Goal: Task Accomplishment & Management: Manage account settings

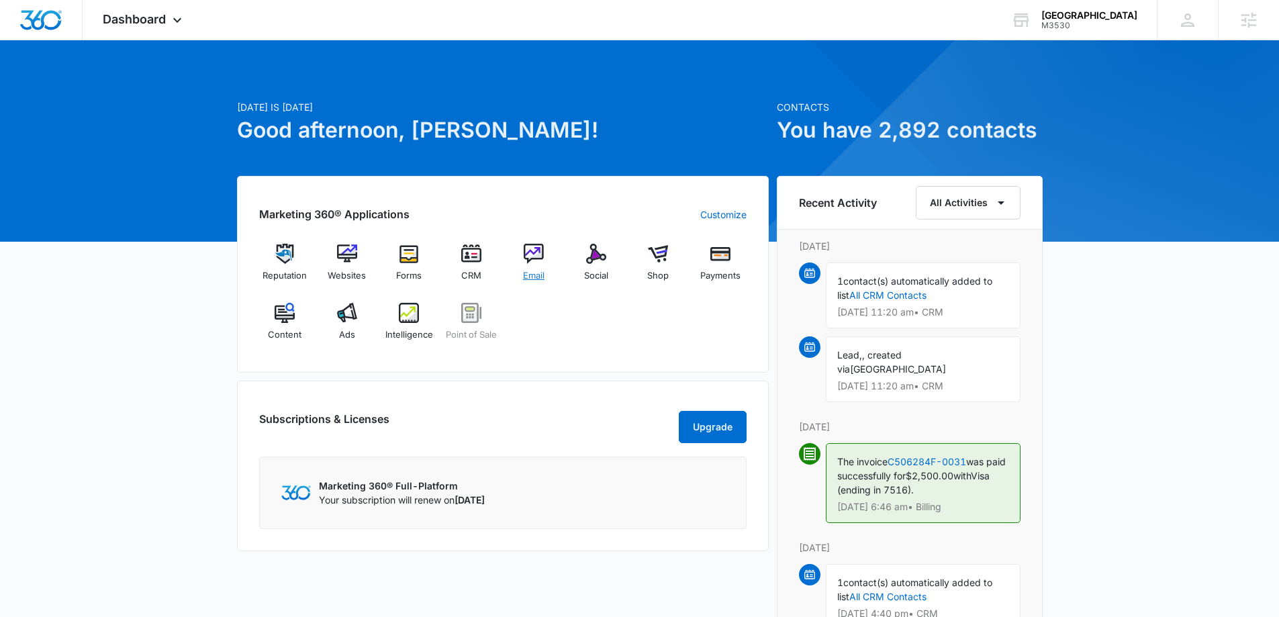
click at [540, 260] on img at bounding box center [534, 254] width 20 height 20
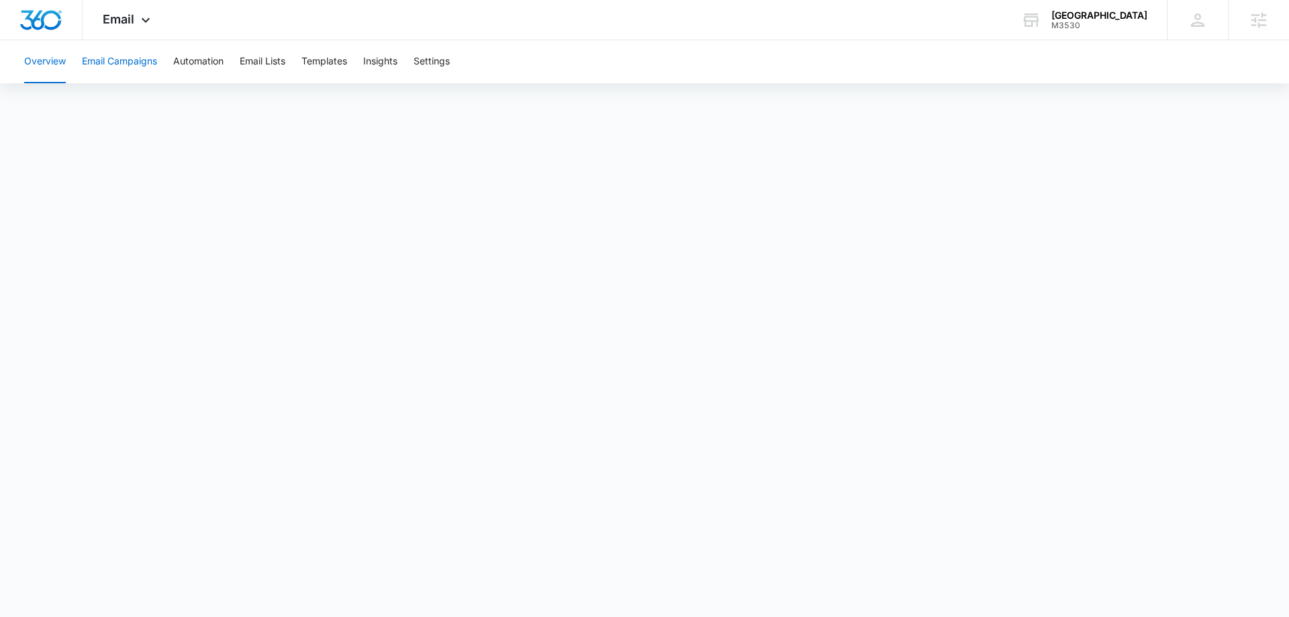
click at [107, 56] on button "Email Campaigns" at bounding box center [119, 61] width 75 height 43
click at [186, 66] on button "Automation" at bounding box center [198, 61] width 50 height 43
click at [270, 62] on button "Email Lists" at bounding box center [263, 61] width 46 height 43
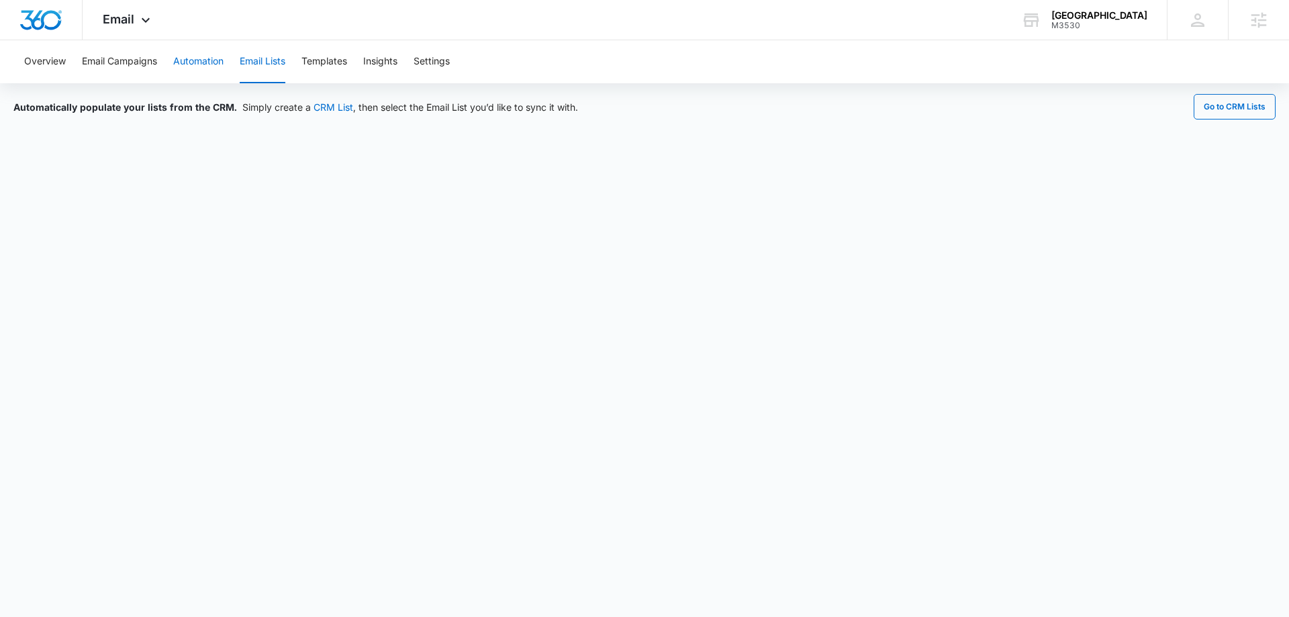
click at [191, 52] on button "Automation" at bounding box center [198, 61] width 50 height 43
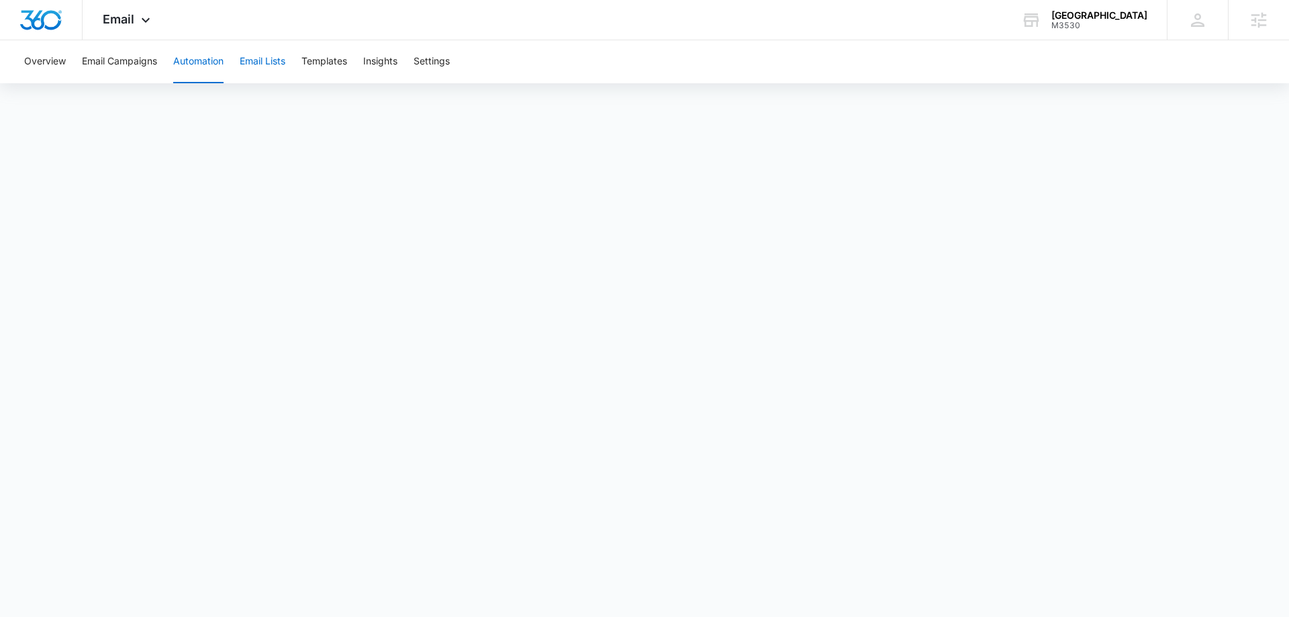
click at [279, 64] on button "Email Lists" at bounding box center [263, 61] width 46 height 43
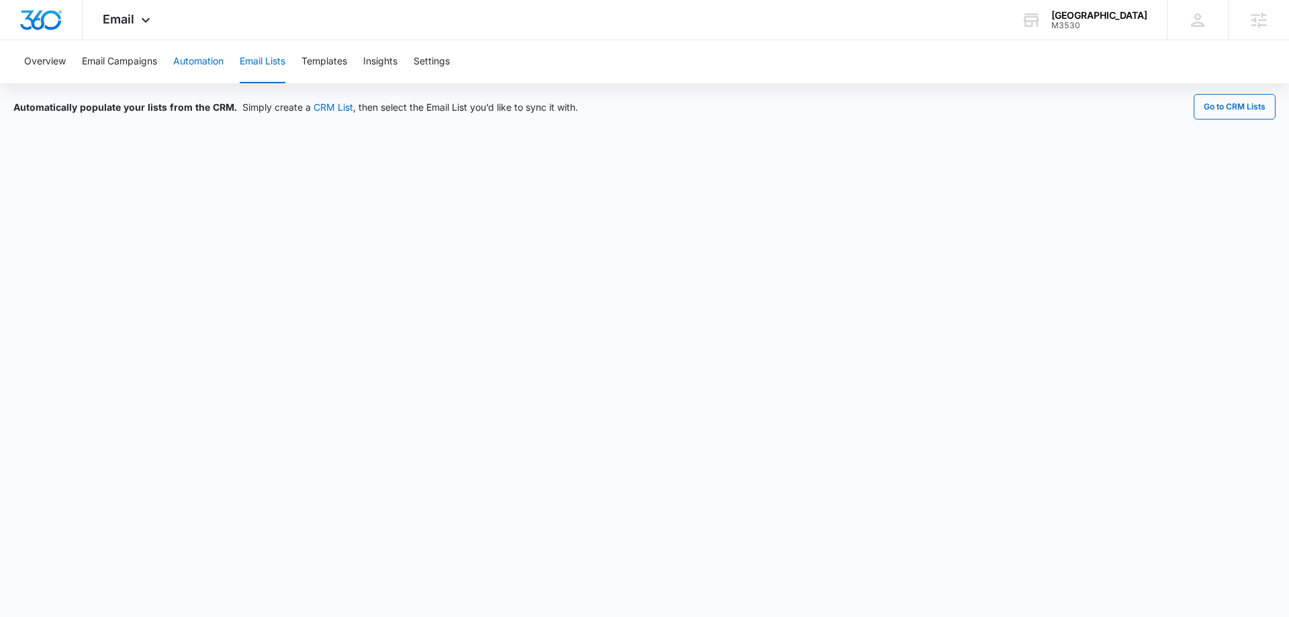
click at [185, 51] on button "Automation" at bounding box center [198, 61] width 50 height 43
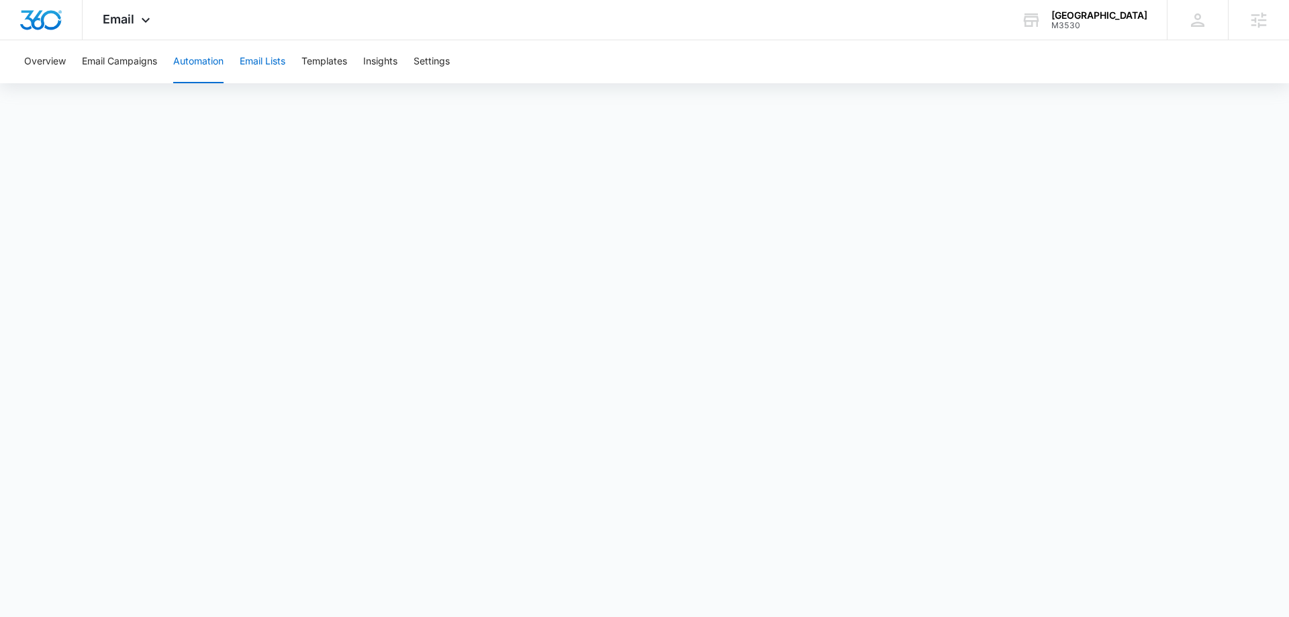
click at [265, 59] on button "Email Lists" at bounding box center [263, 61] width 46 height 43
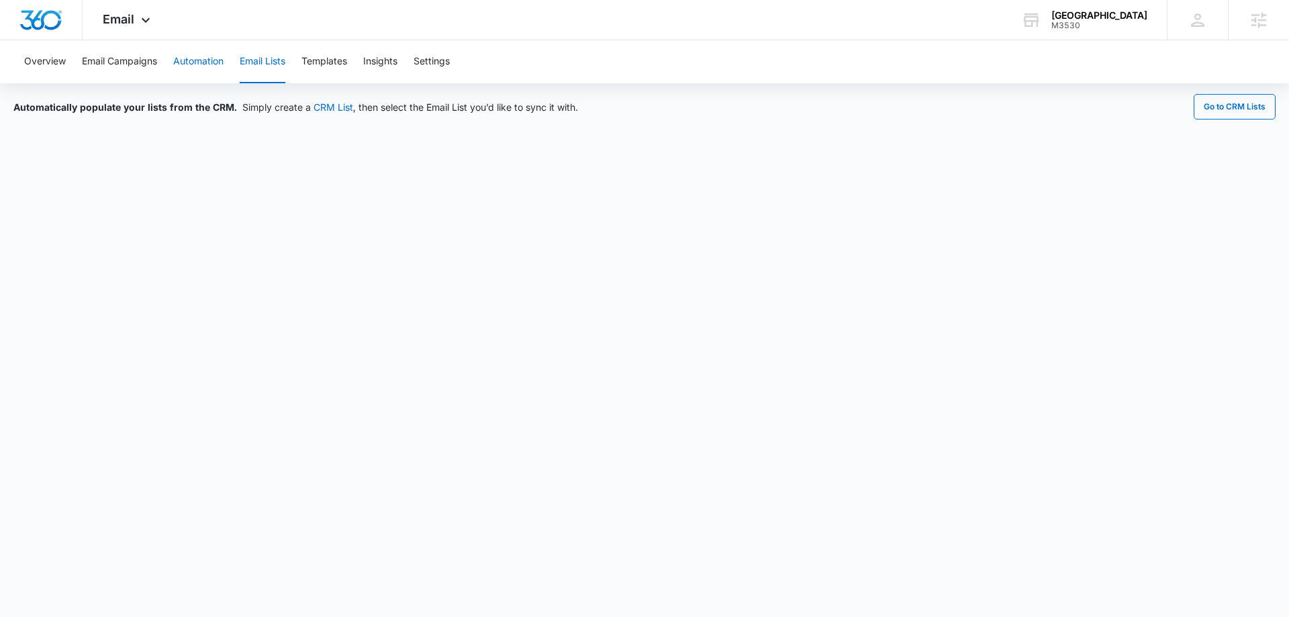
click at [197, 64] on button "Automation" at bounding box center [198, 61] width 50 height 43
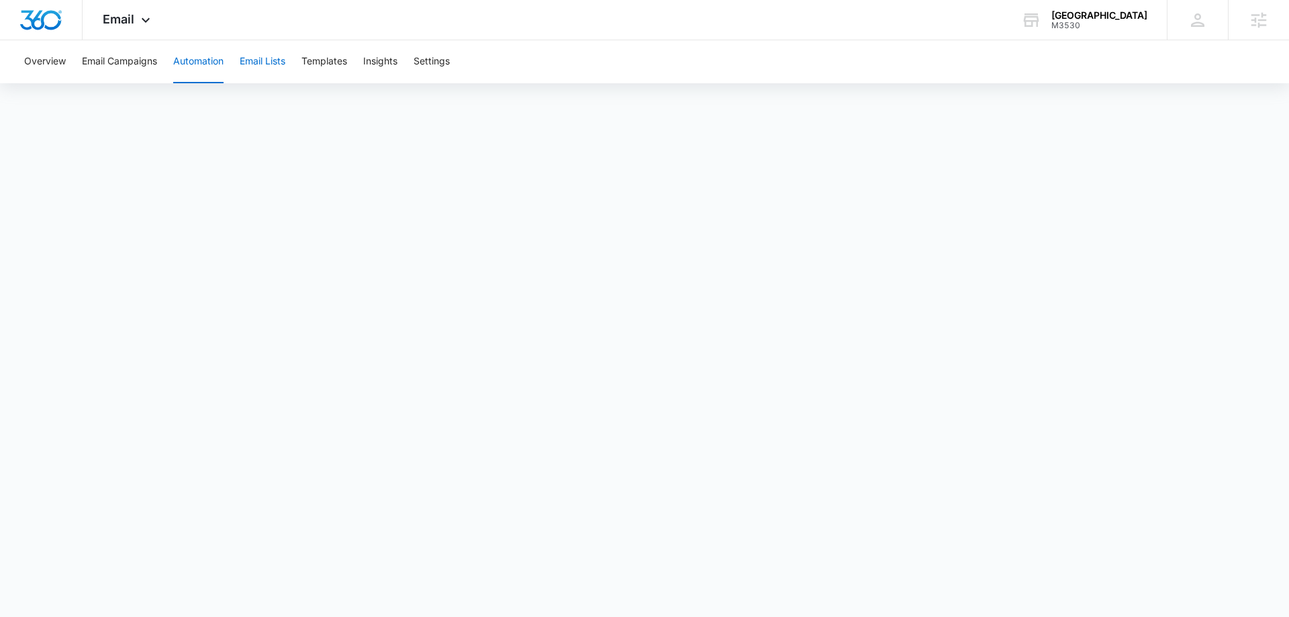
click at [254, 64] on button "Email Lists" at bounding box center [263, 61] width 46 height 43
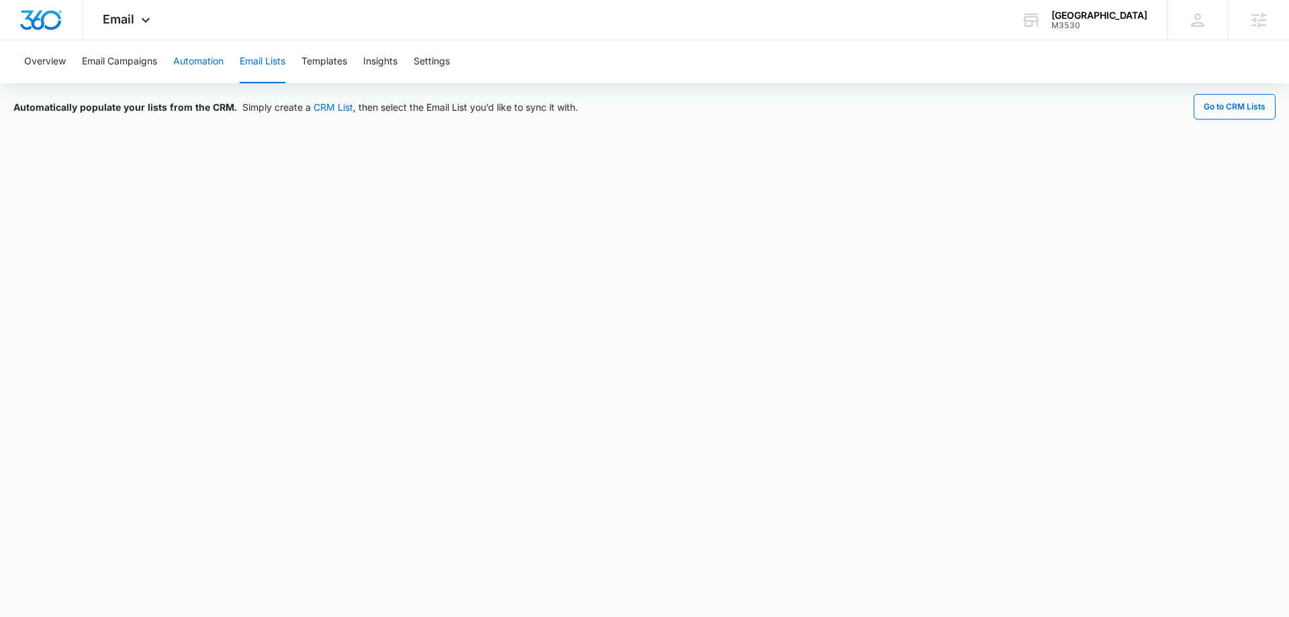
click at [213, 62] on button "Automation" at bounding box center [198, 61] width 50 height 43
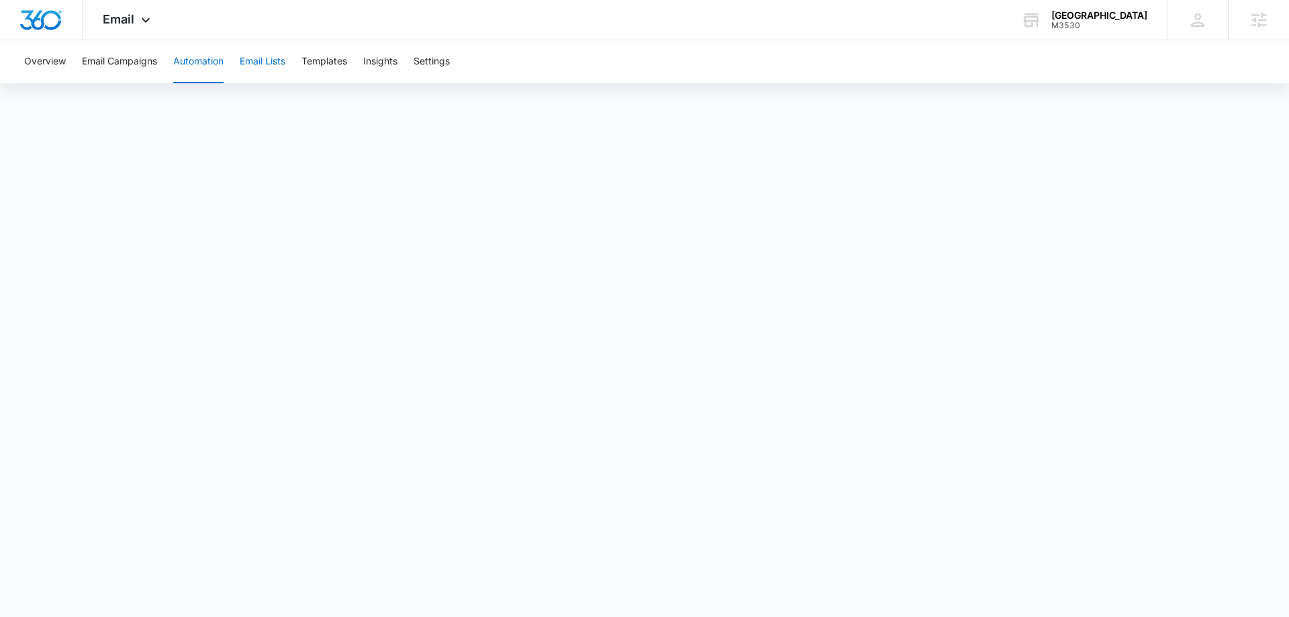
click at [253, 64] on button "Email Lists" at bounding box center [263, 61] width 46 height 43
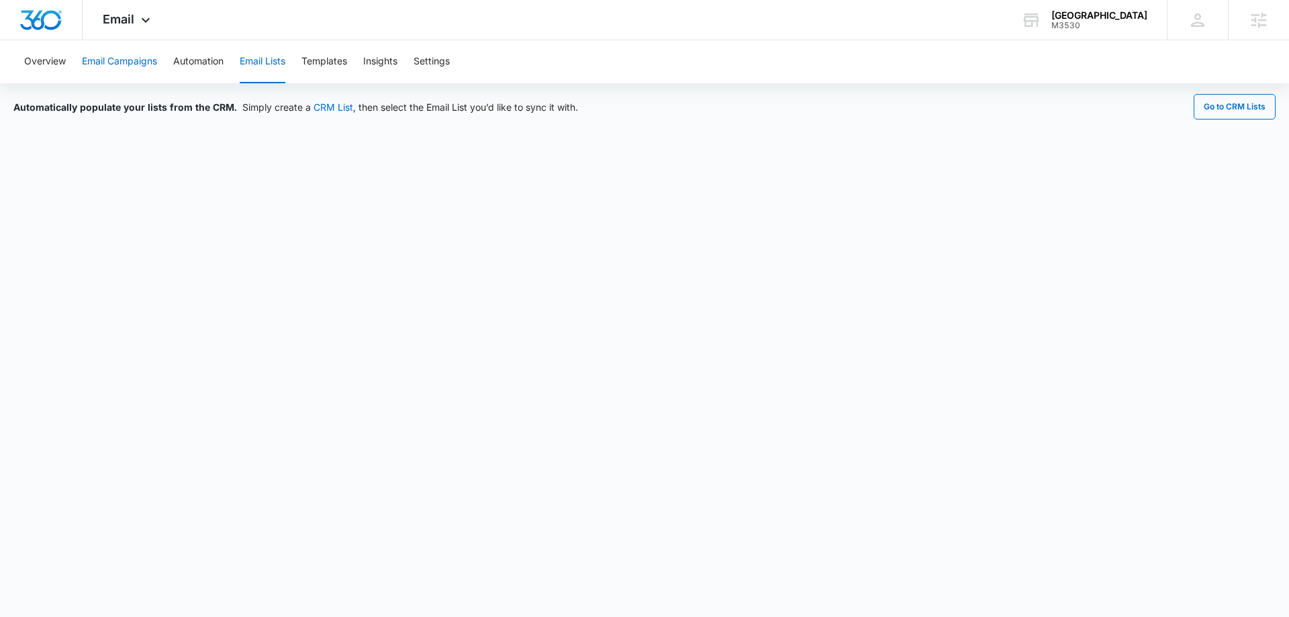
click at [111, 56] on button "Email Campaigns" at bounding box center [119, 61] width 75 height 43
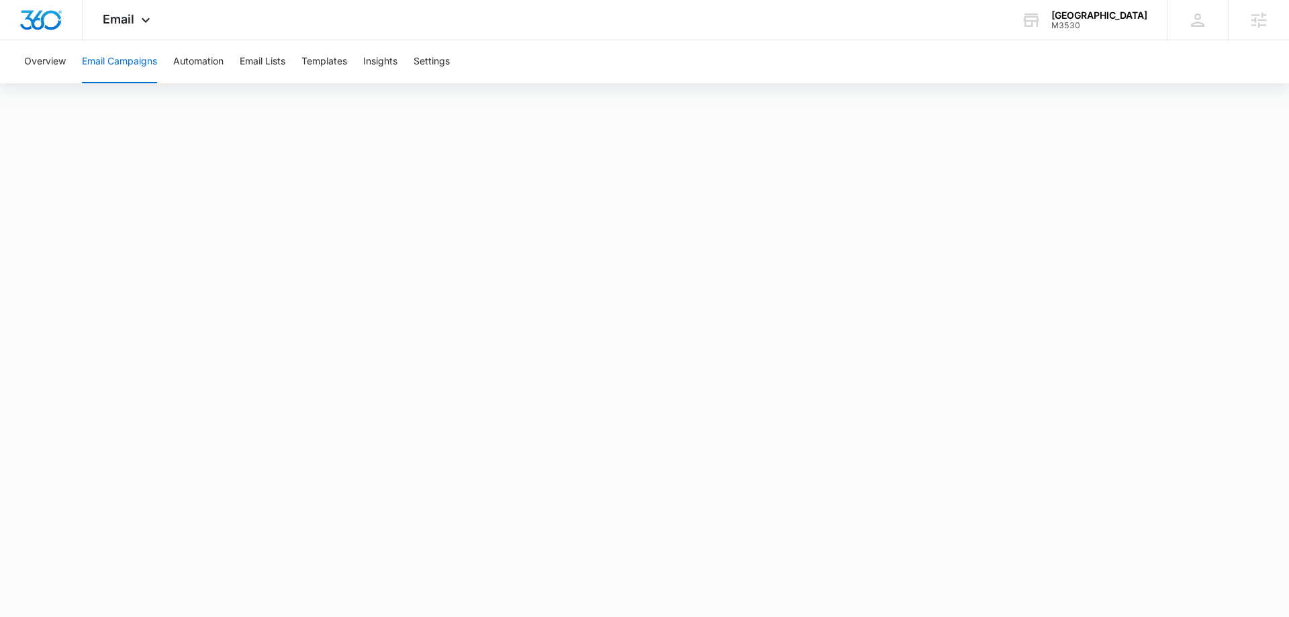
click at [126, 70] on button "Email Campaigns" at bounding box center [119, 61] width 75 height 43
click at [203, 60] on button "Automation" at bounding box center [198, 61] width 50 height 43
click at [110, 70] on button "Email Campaigns" at bounding box center [119, 61] width 75 height 43
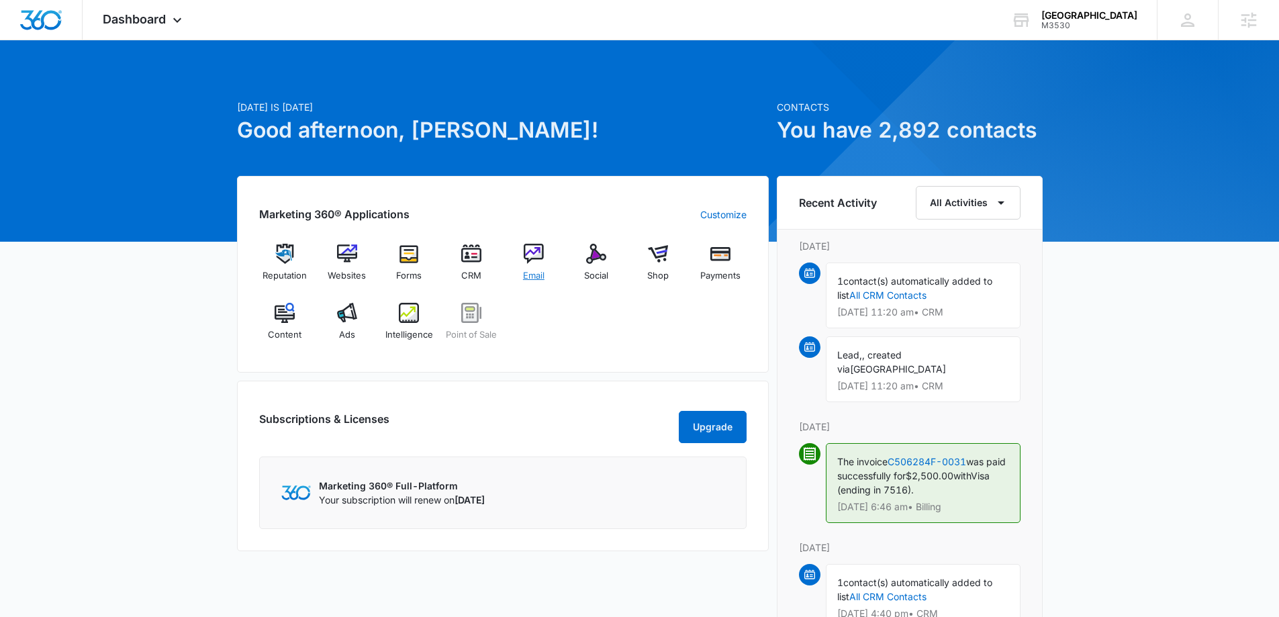
click at [538, 258] on img at bounding box center [534, 254] width 20 height 20
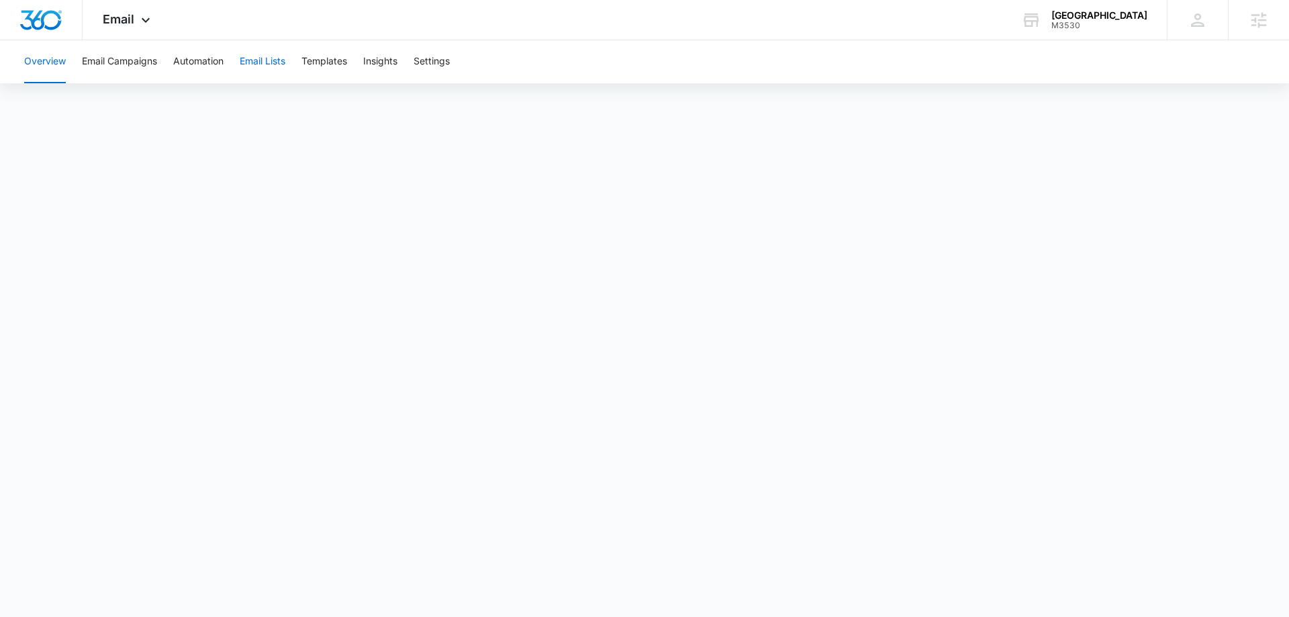
click at [252, 61] on button "Email Lists" at bounding box center [263, 61] width 46 height 43
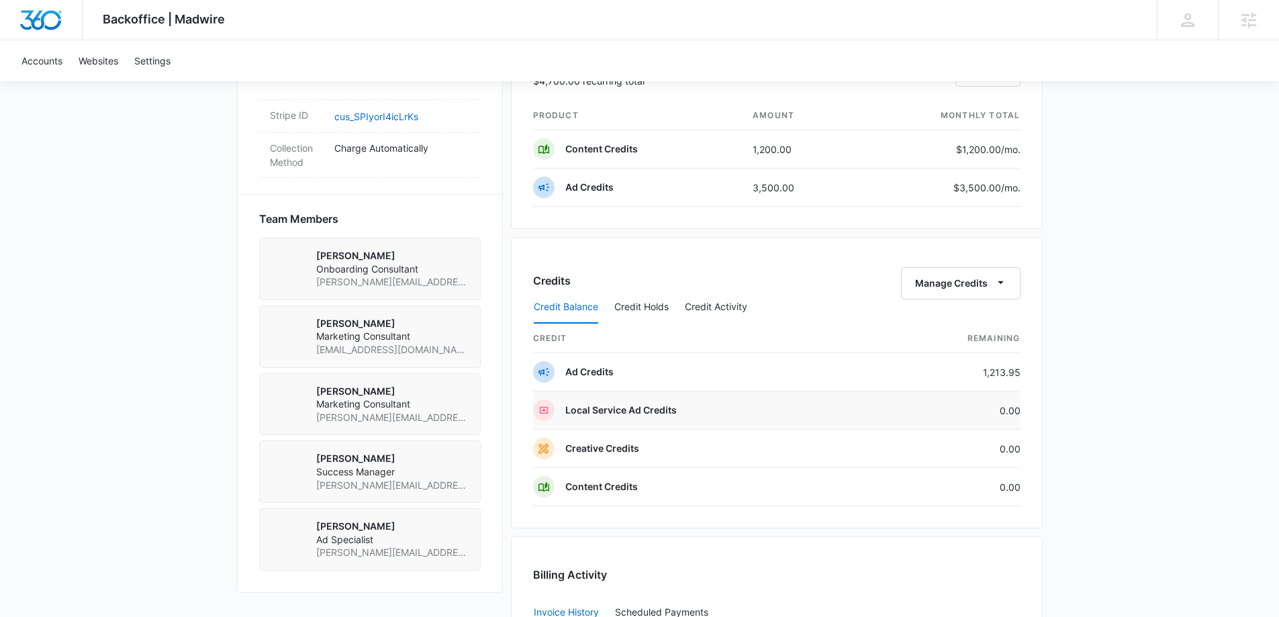
scroll to position [873, 0]
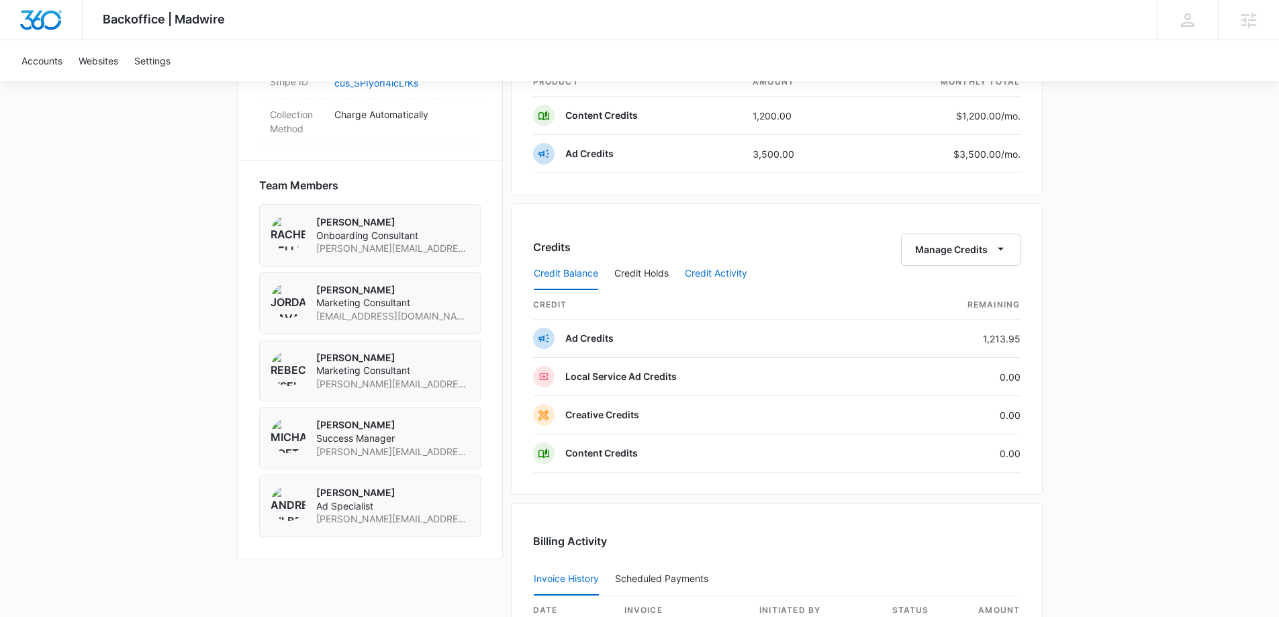
click at [706, 273] on button "Credit Activity" at bounding box center [716, 274] width 62 height 32
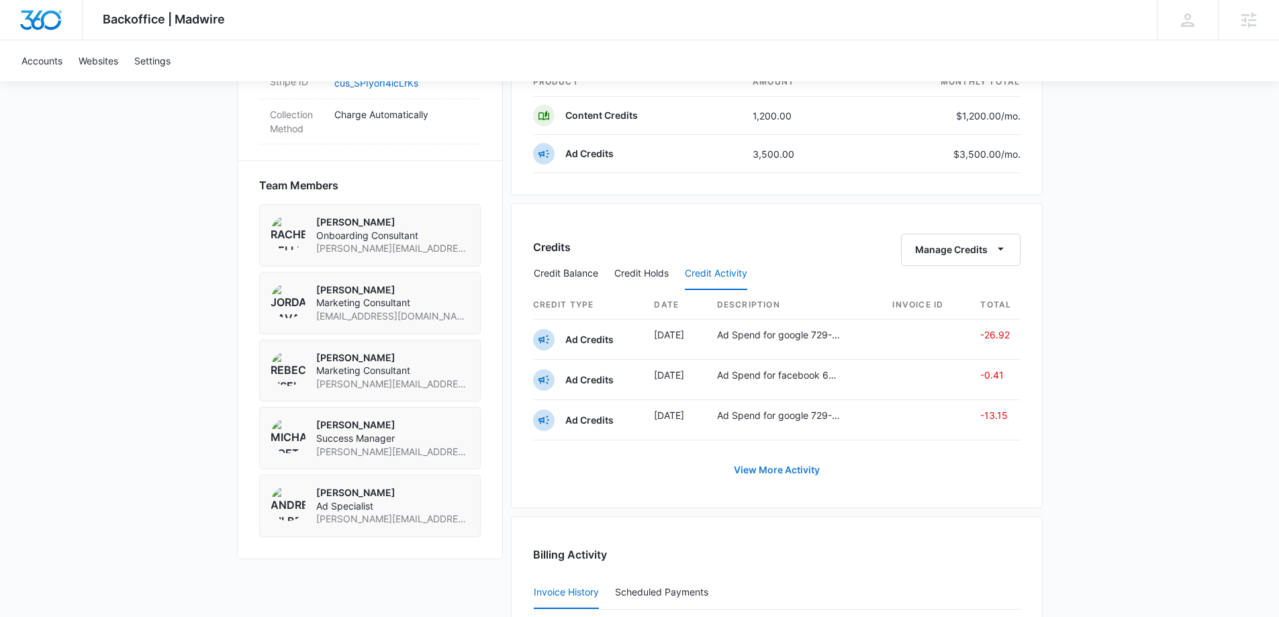
click at [767, 472] on link "View More Activity" at bounding box center [776, 470] width 113 height 32
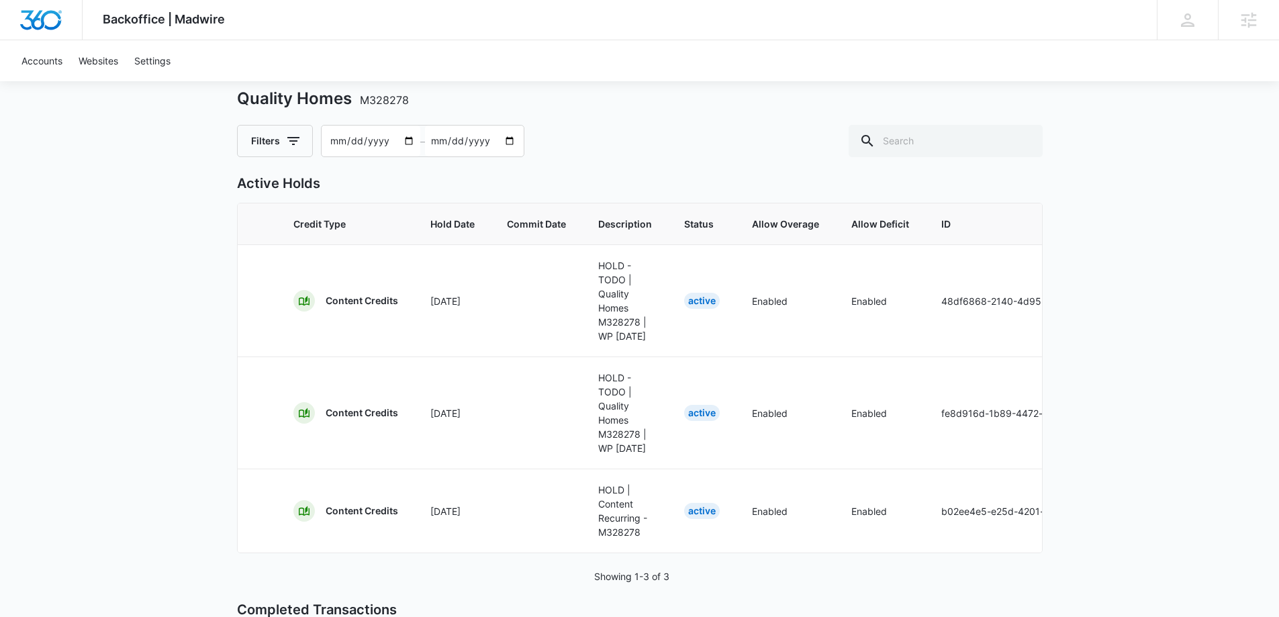
scroll to position [67, 0]
click at [289, 148] on icon "button" at bounding box center [293, 142] width 16 height 16
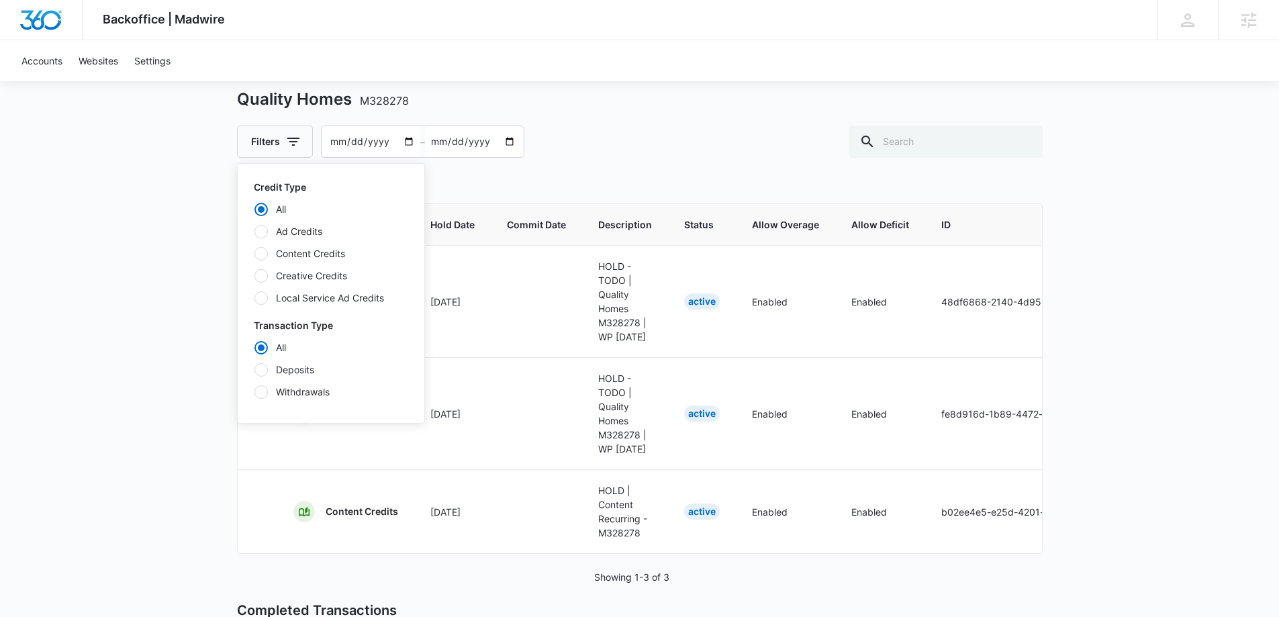
click at [298, 257] on label "Content Credits" at bounding box center [331, 253] width 154 height 14
click at [254, 254] on input "Content Credits" at bounding box center [254, 253] width 1 height 1
radio input "false"
radio input "true"
click at [289, 386] on label "Withdrawals" at bounding box center [331, 392] width 154 height 14
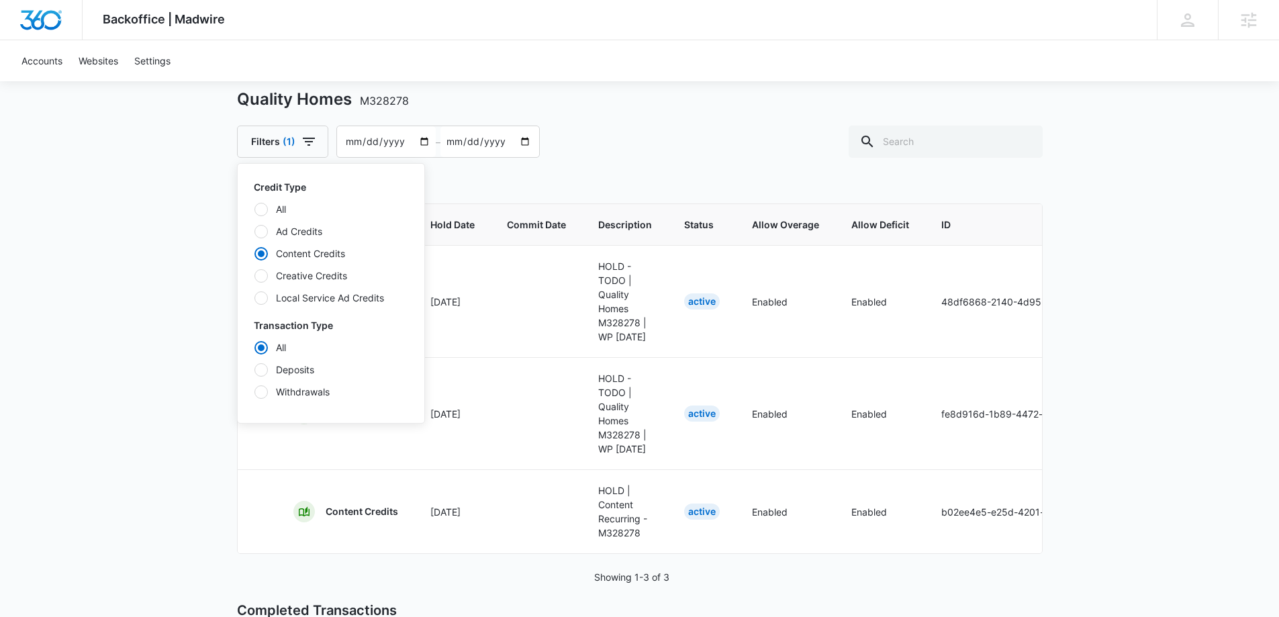
click at [254, 391] on input "Withdrawals" at bounding box center [254, 391] width 1 height 1
radio input "false"
radio input "true"
click at [107, 266] on div "Backoffice | Madwire Apps Settings MK Michael Koethe michael.koethe@madwire.com…" at bounding box center [639, 516] width 1279 height 1166
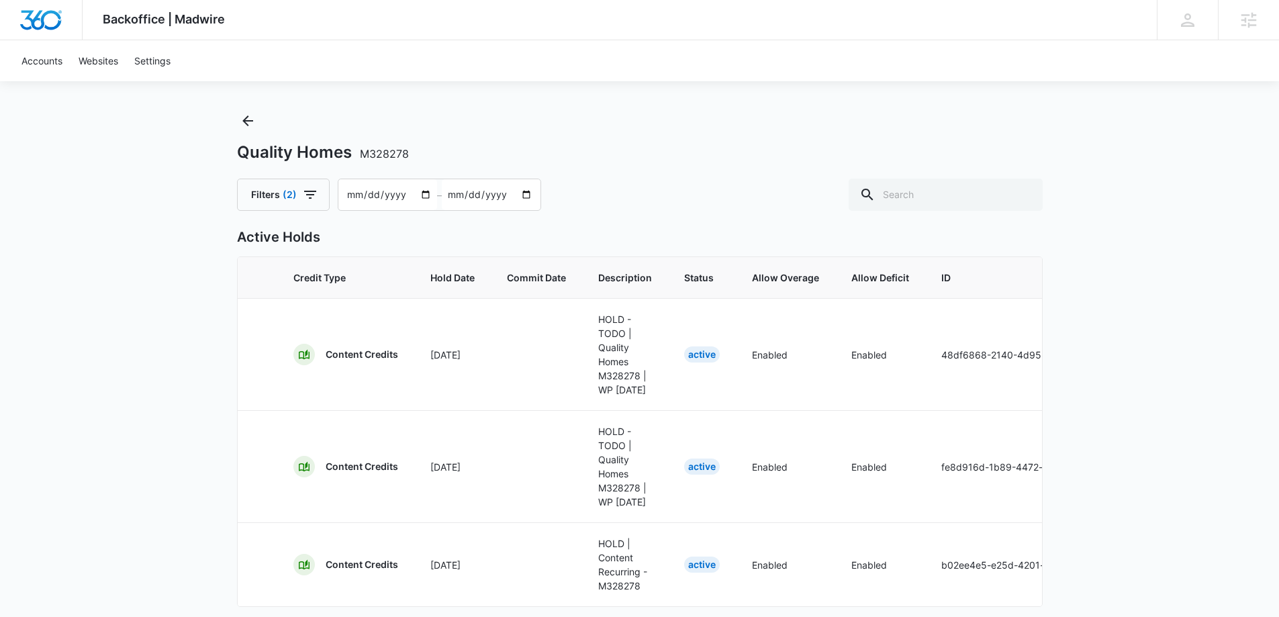
scroll to position [0, 0]
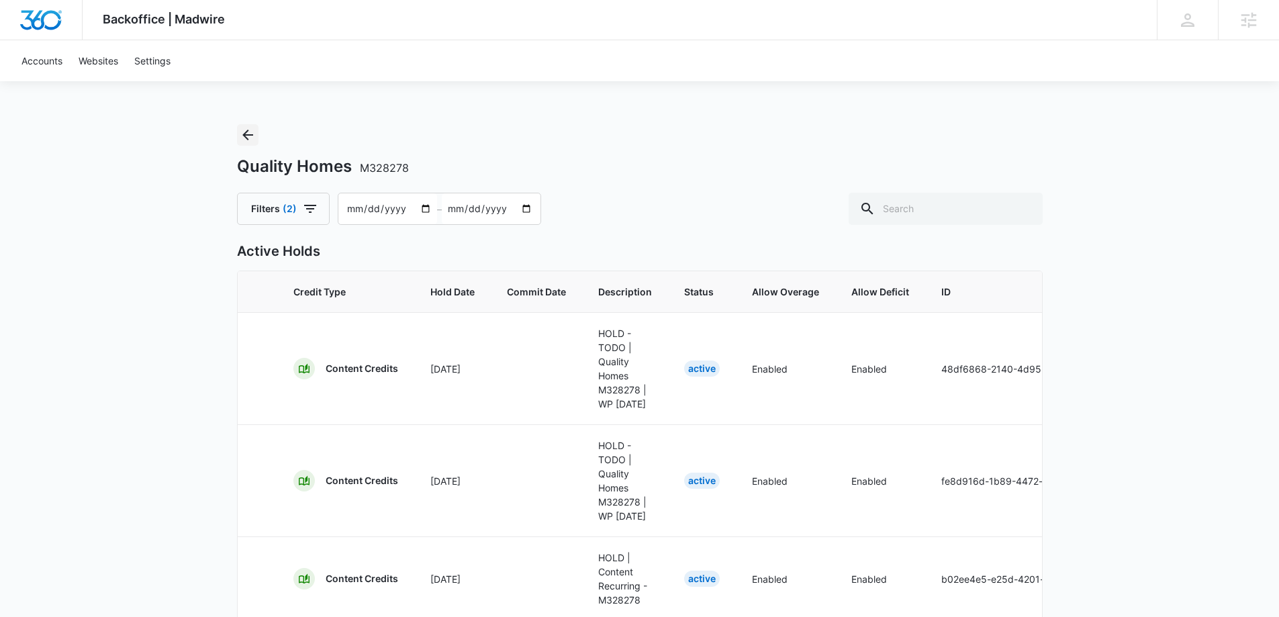
click at [244, 139] on icon "Back" at bounding box center [248, 135] width 16 height 16
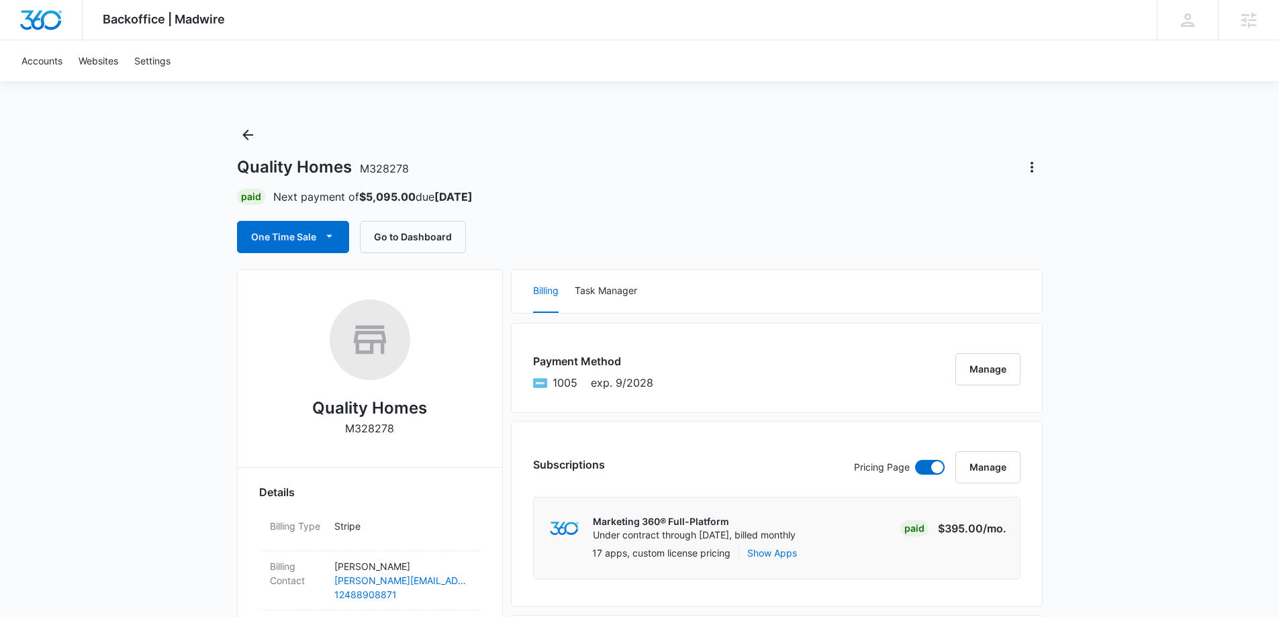
scroll to position [201, 0]
